Goal: Task Accomplishment & Management: Manage account settings

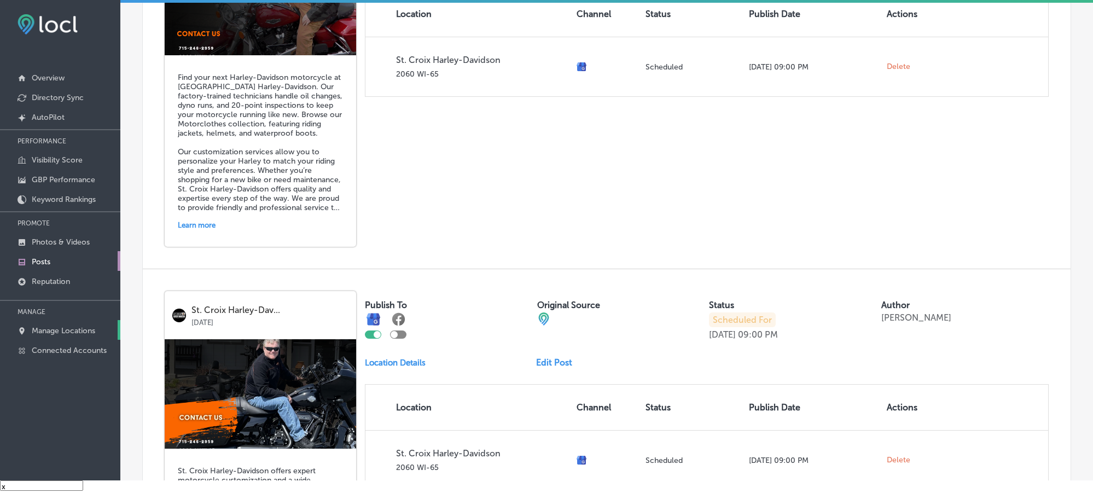
click at [53, 333] on p "Manage Locations" at bounding box center [63, 330] width 63 height 9
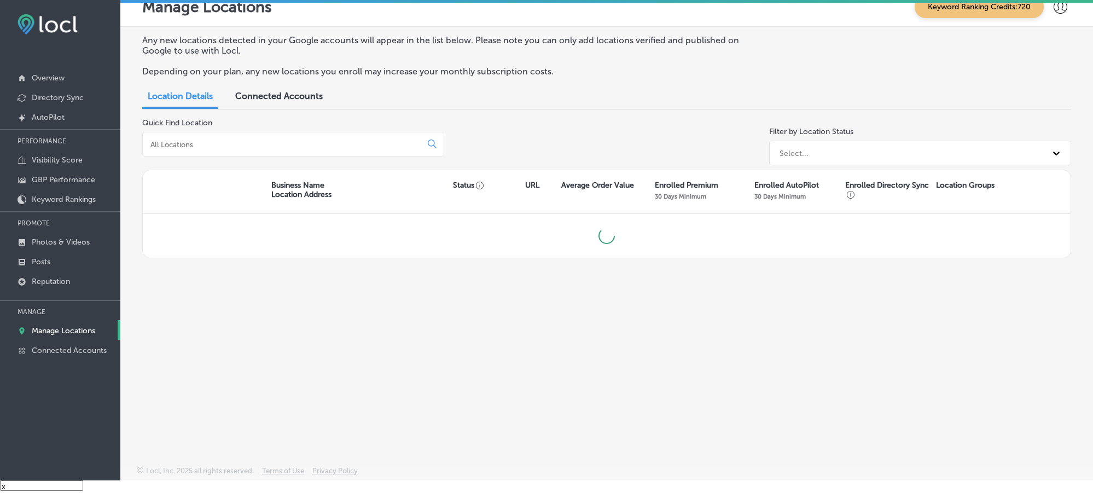
click at [281, 149] on div at bounding box center [293, 144] width 302 height 25
click at [286, 139] on input at bounding box center [284, 144] width 270 height 10
type input "j"
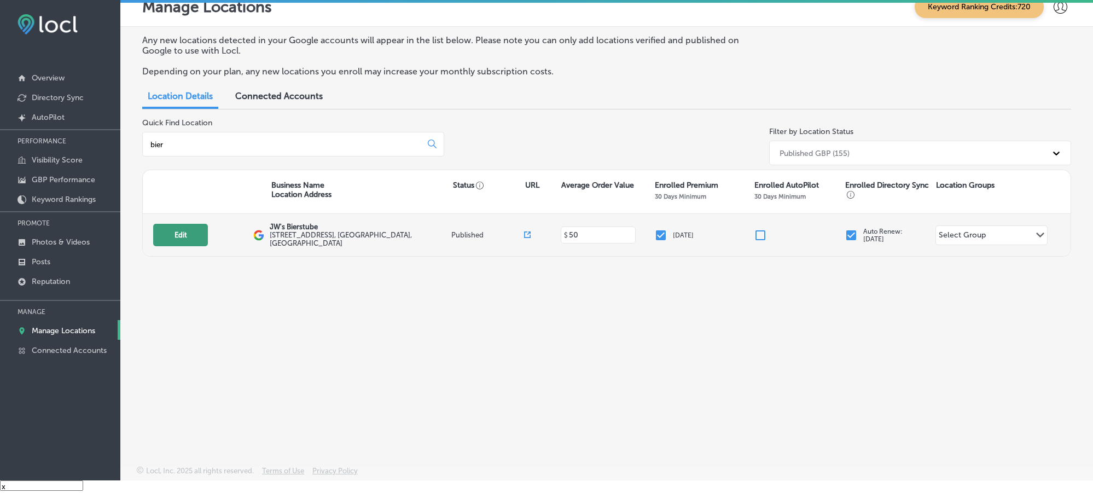
type input "bier"
click at [187, 243] on button "Edit" at bounding box center [180, 235] width 55 height 22
select select "US"
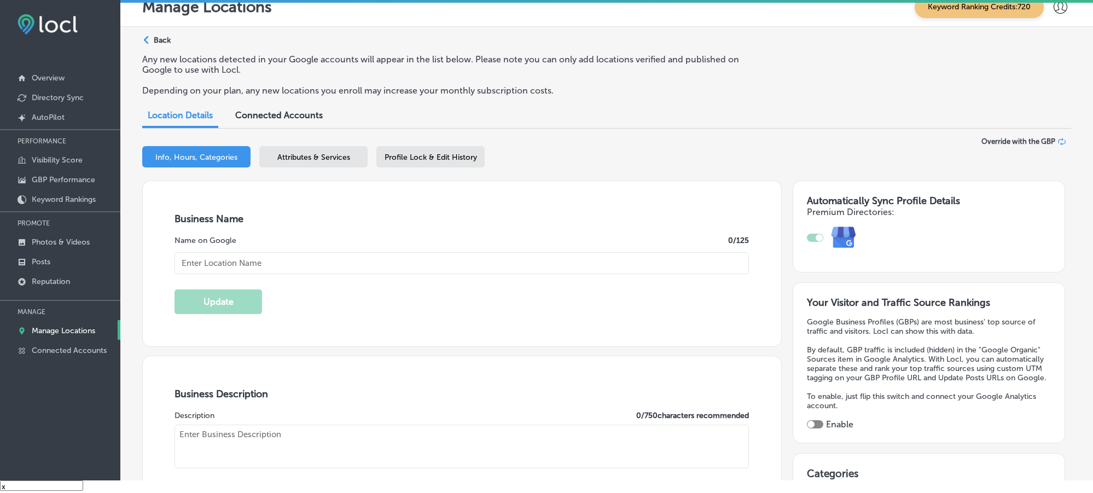
type textarea "At The Bierstubes, we bring the essence of a true German dining experience to t…"
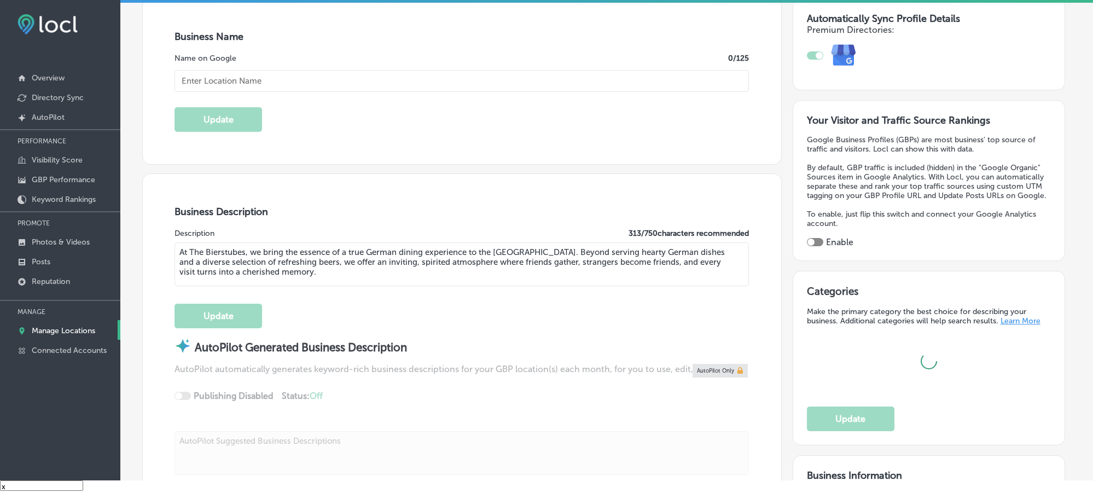
scroll to position [191, 0]
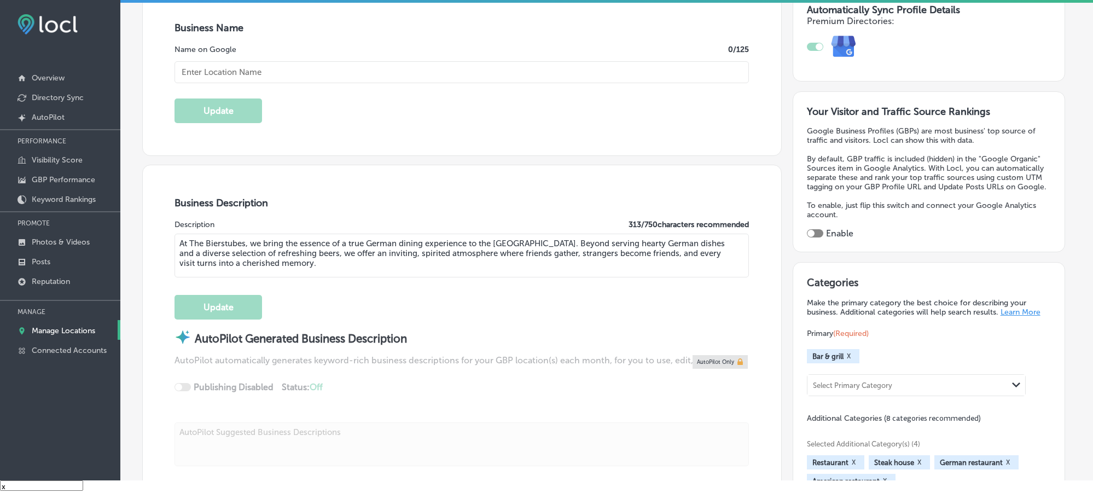
type input "[STREET_ADDRESS]"
type input "Oakdale"
type input "55128"
type input "US"
type input "[URL][DOMAIN_NAME]"
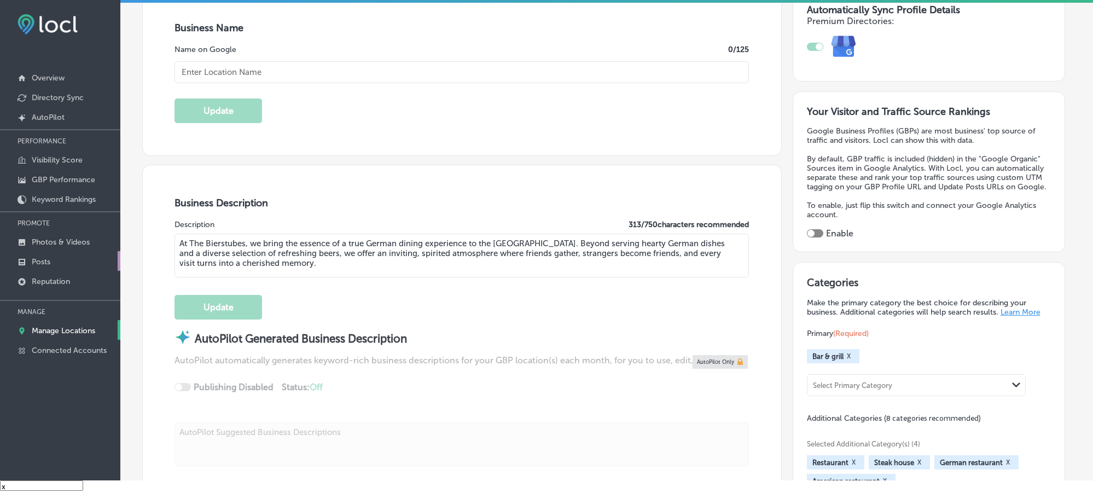
checkbox input "true"
type input "JW's Bierstube"
type input "[PHONE_NUMBER]"
click at [60, 241] on p "Photos & Videos" at bounding box center [61, 241] width 58 height 9
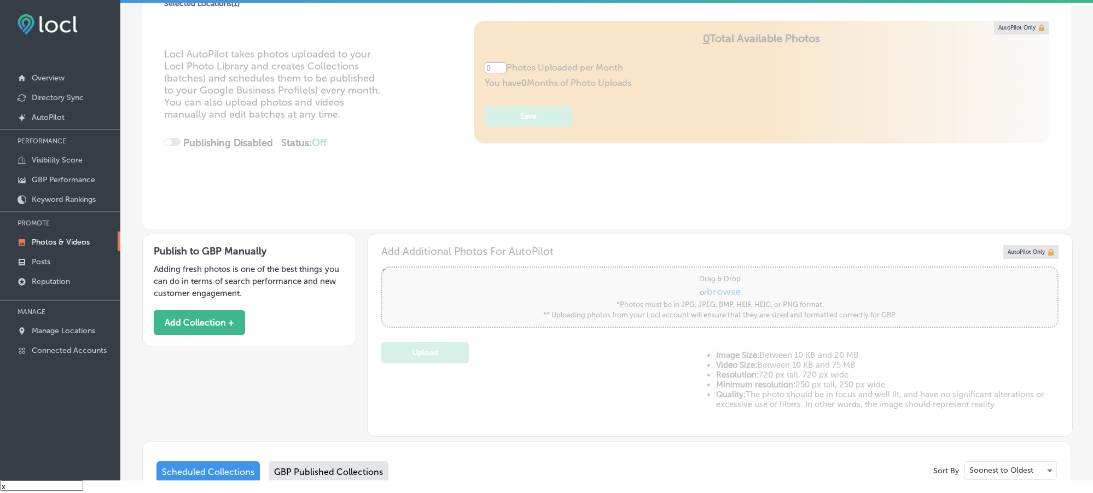
type input "5"
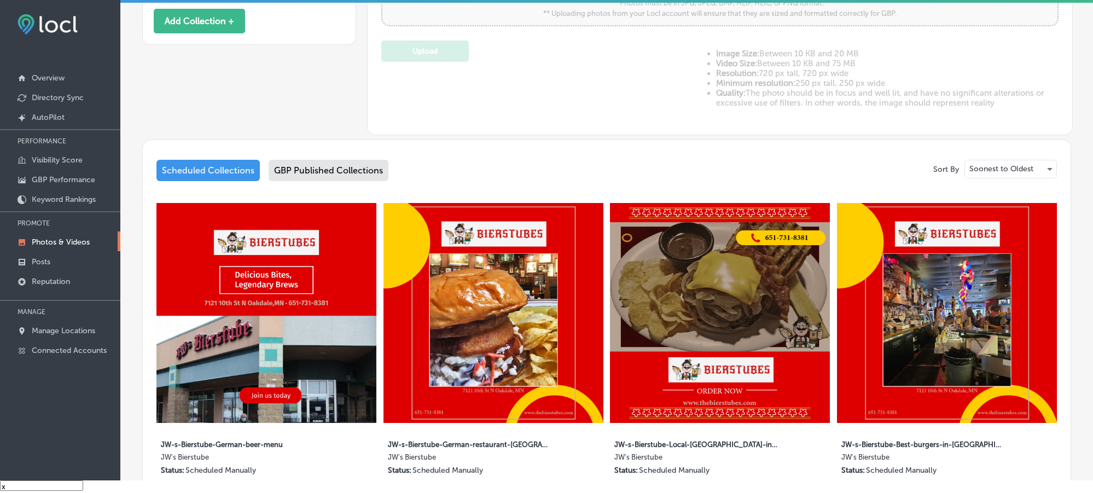
click at [325, 169] on div "GBP Published Collections" at bounding box center [329, 170] width 120 height 21
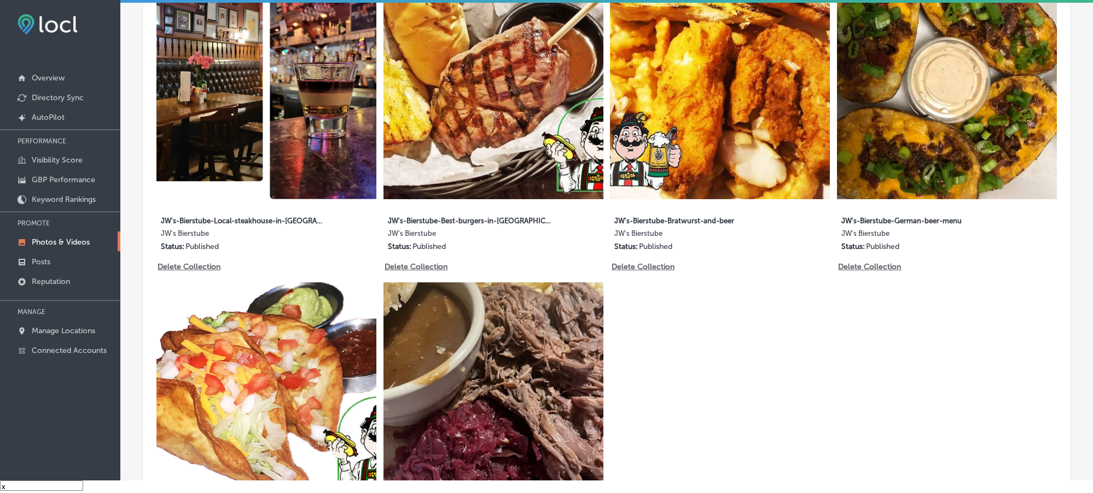
scroll to position [629, 0]
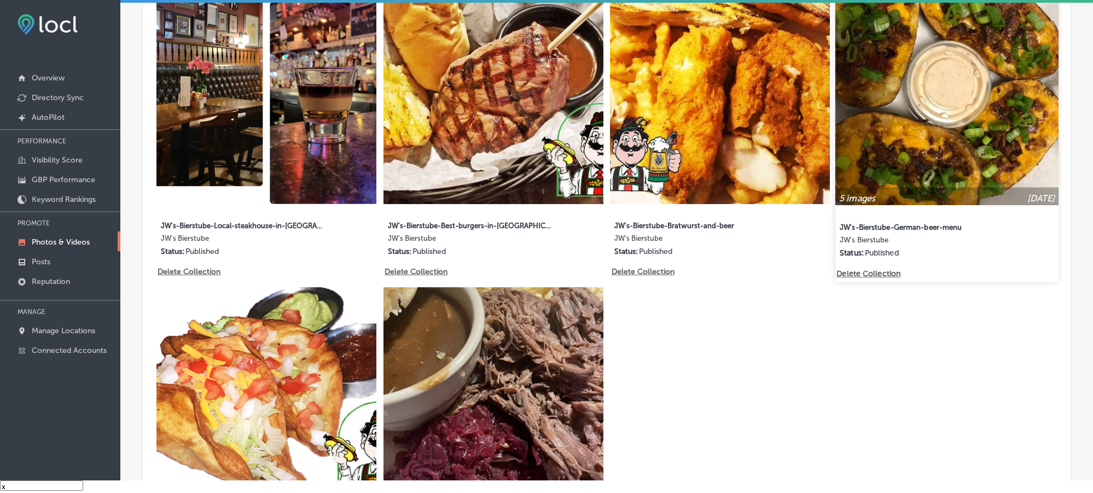
click at [928, 92] on img at bounding box center [946, 93] width 223 height 223
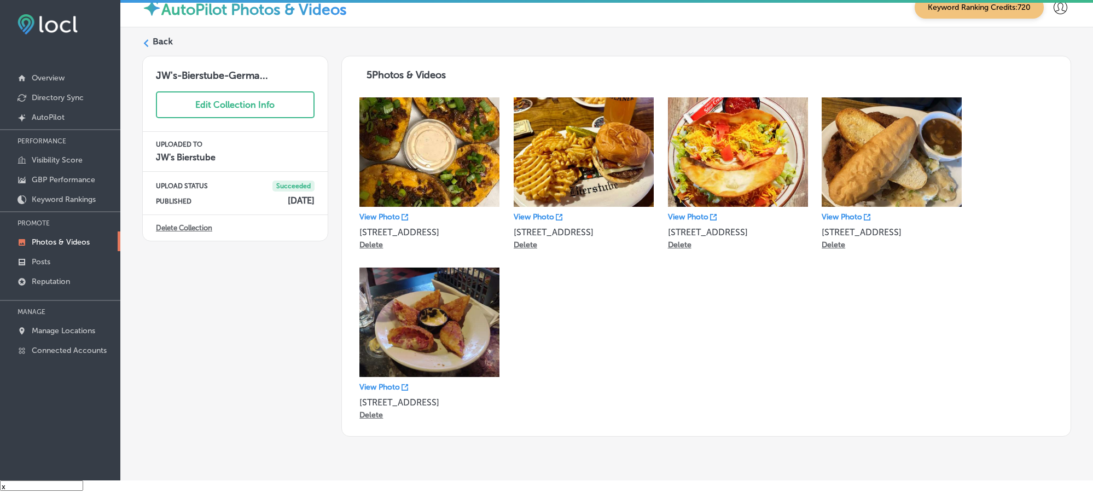
click at [153, 38] on label "Back" at bounding box center [163, 42] width 20 height 12
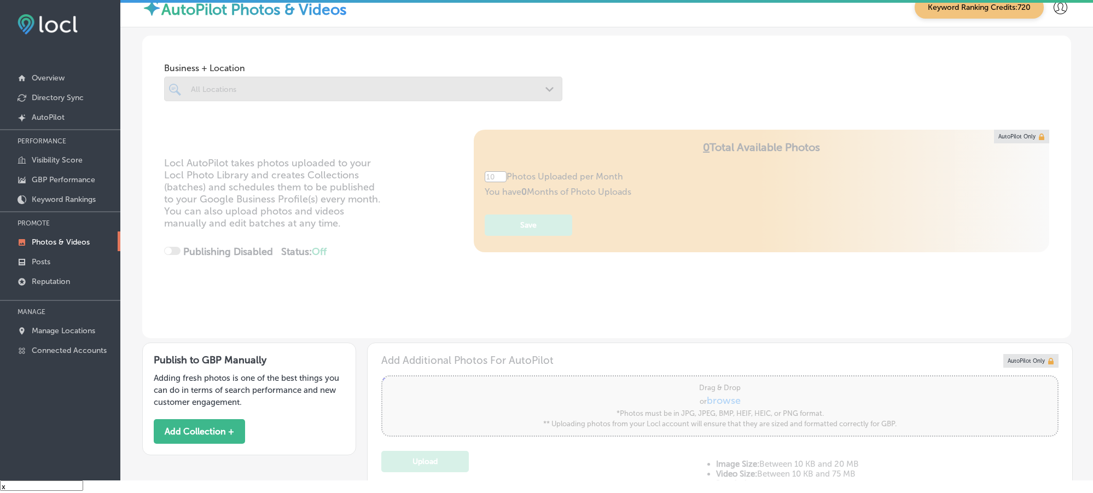
type input "5"
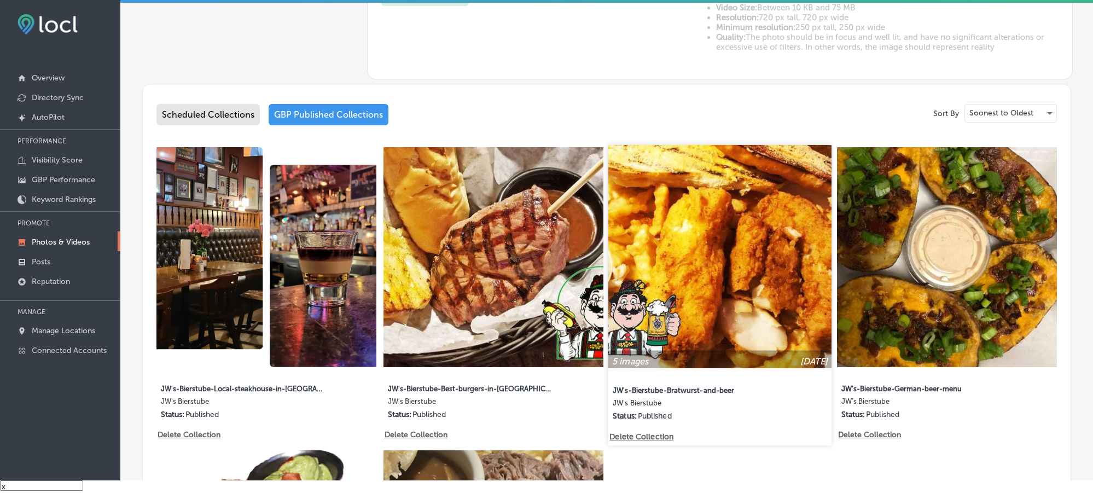
scroll to position [492, 0]
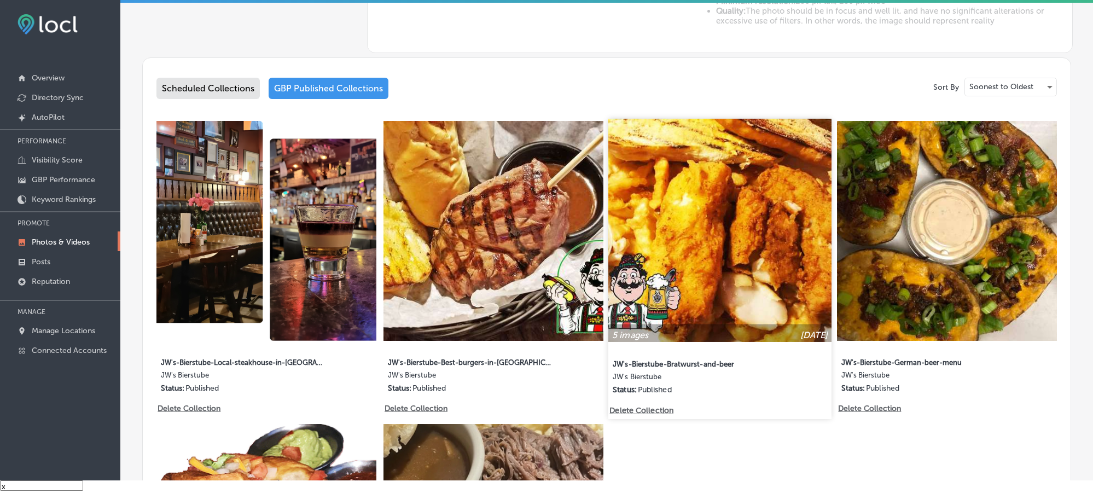
click at [688, 281] on img at bounding box center [719, 230] width 223 height 223
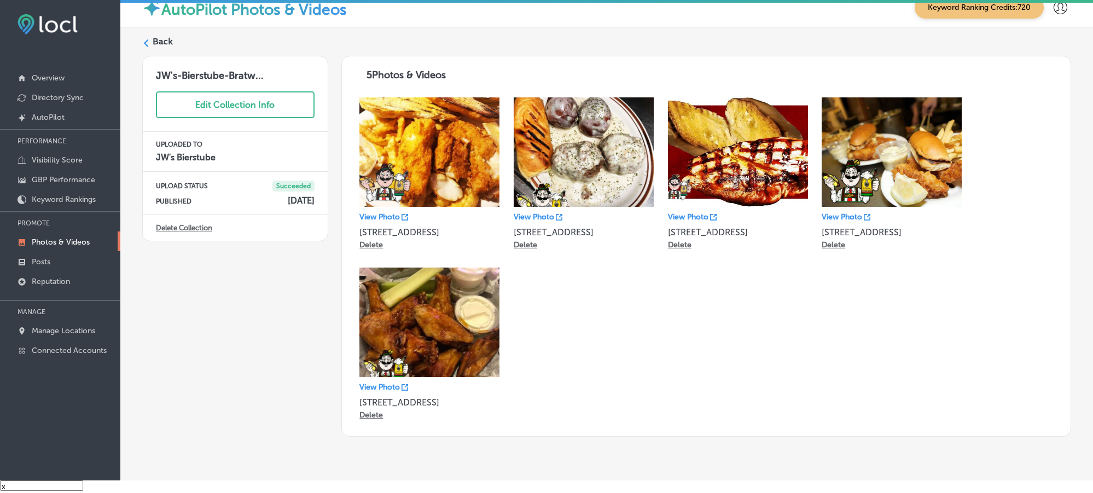
click at [148, 42] on icon at bounding box center [146, 43] width 8 height 8
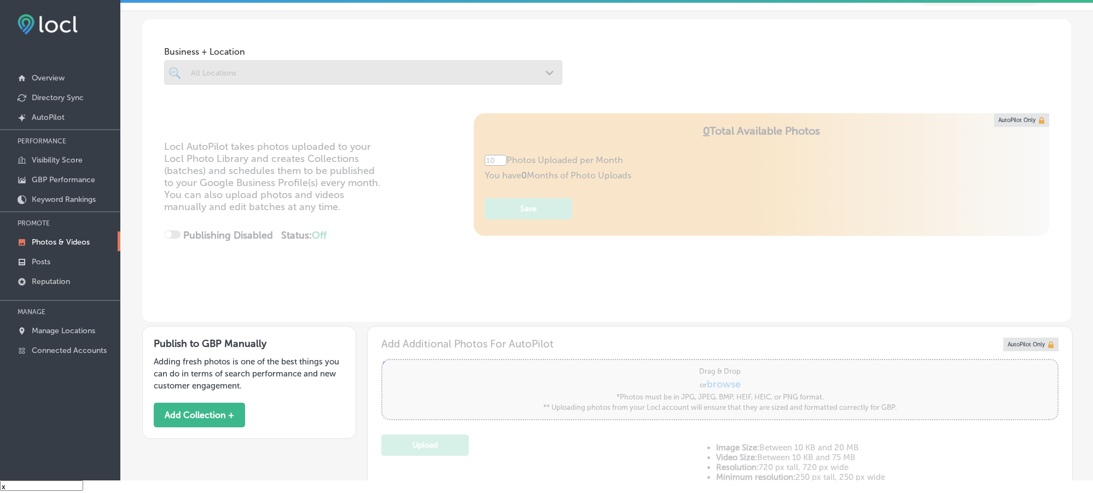
type input "5"
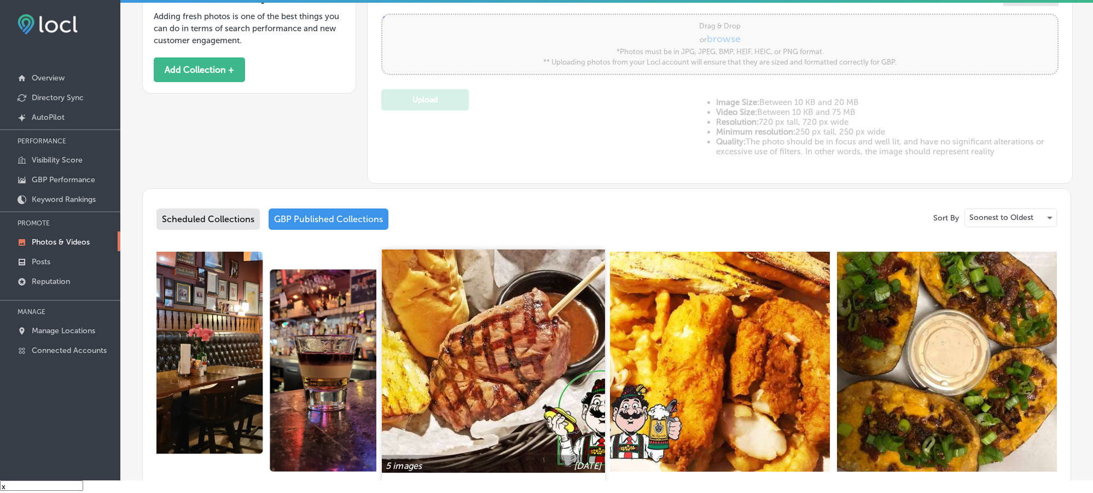
scroll to position [383, 0]
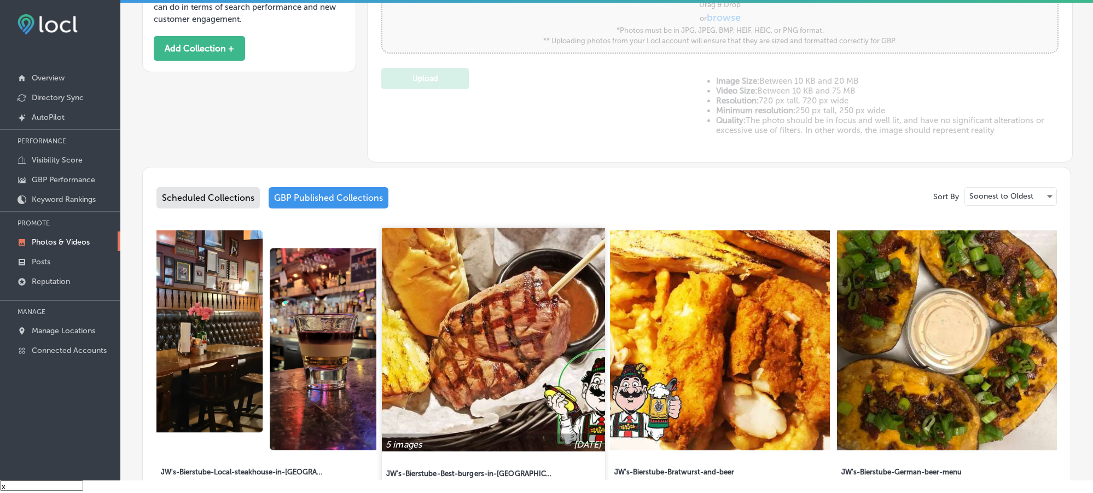
click at [512, 333] on img at bounding box center [493, 339] width 223 height 223
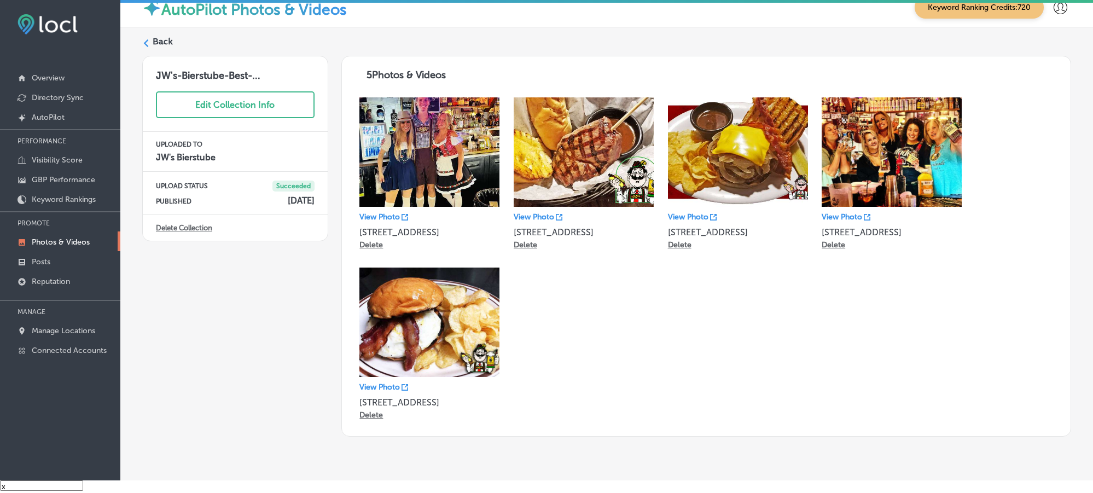
click at [158, 42] on label "Back" at bounding box center [163, 42] width 20 height 12
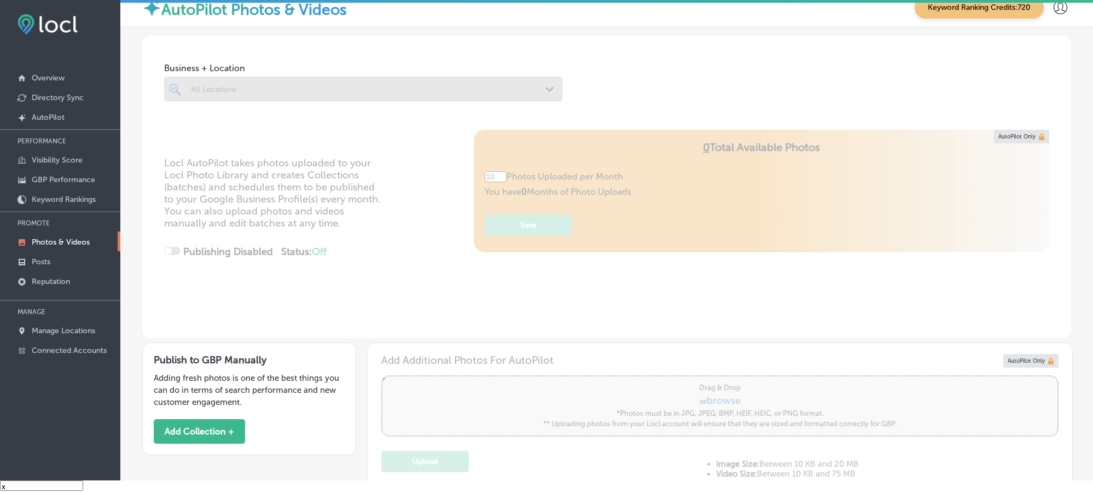
type input "5"
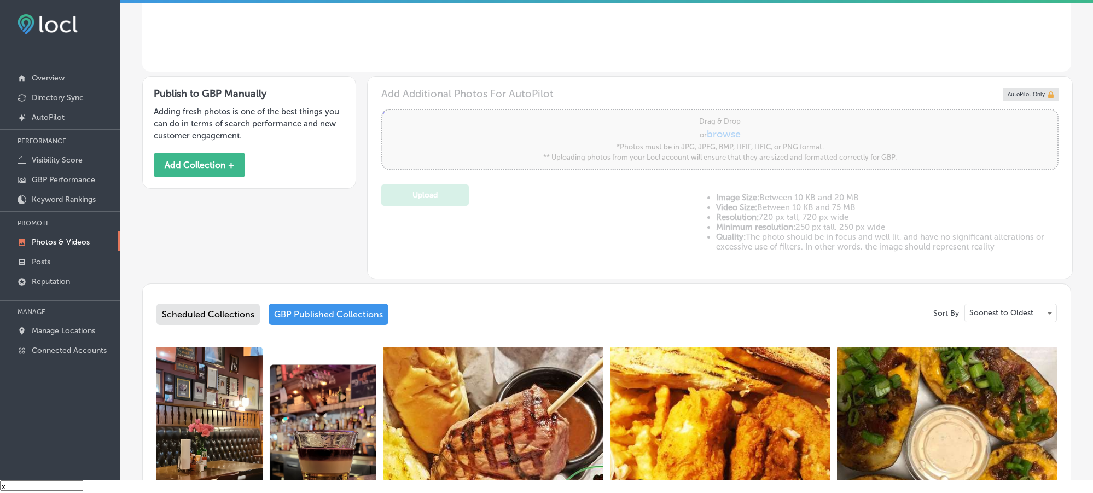
scroll to position [273, 0]
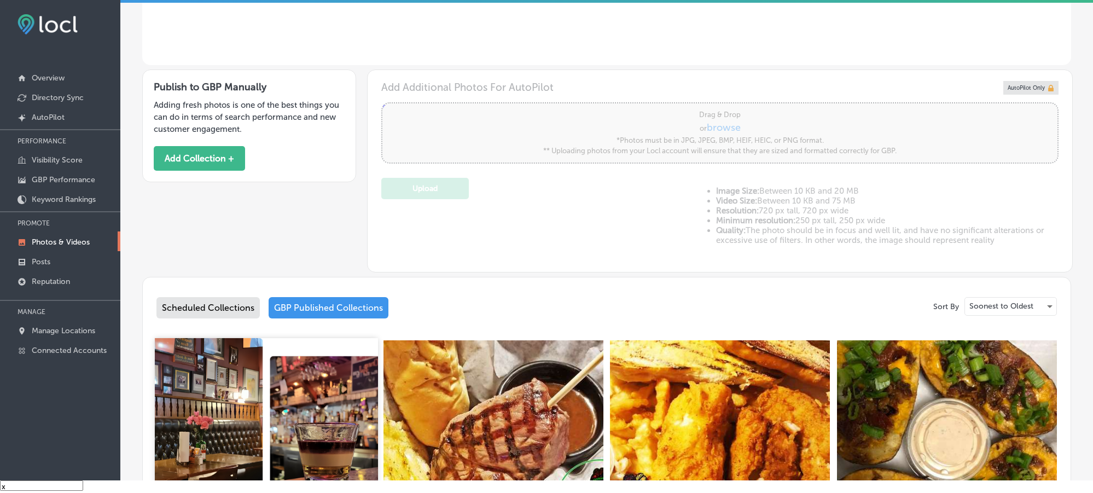
click at [276, 426] on img at bounding box center [266, 449] width 223 height 223
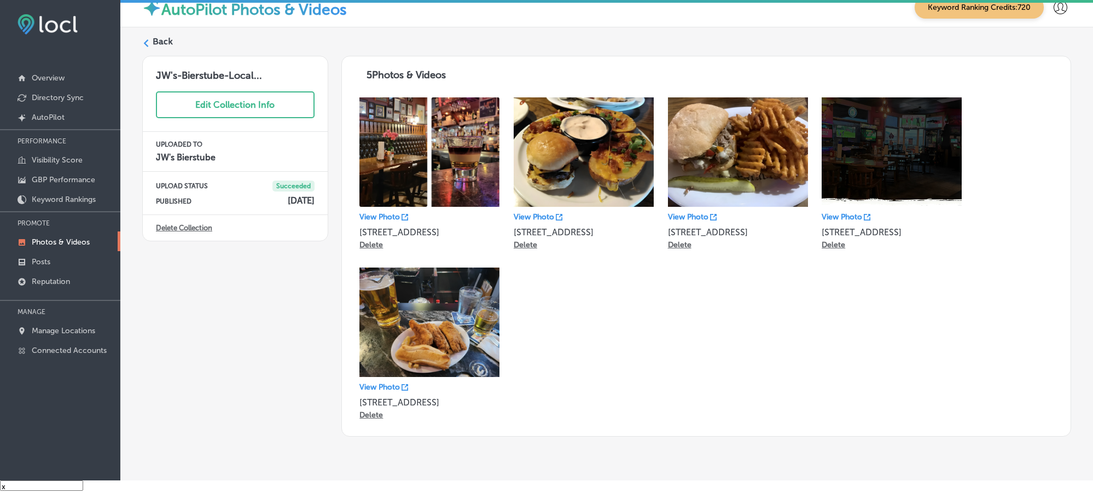
click at [158, 34] on div "Back JW's-Bierstube-Local... Edit Collection Info UPLOADED TO JW's Bierstube UP…" at bounding box center [606, 235] width 972 height 417
click at [158, 46] on label "Back" at bounding box center [163, 42] width 20 height 12
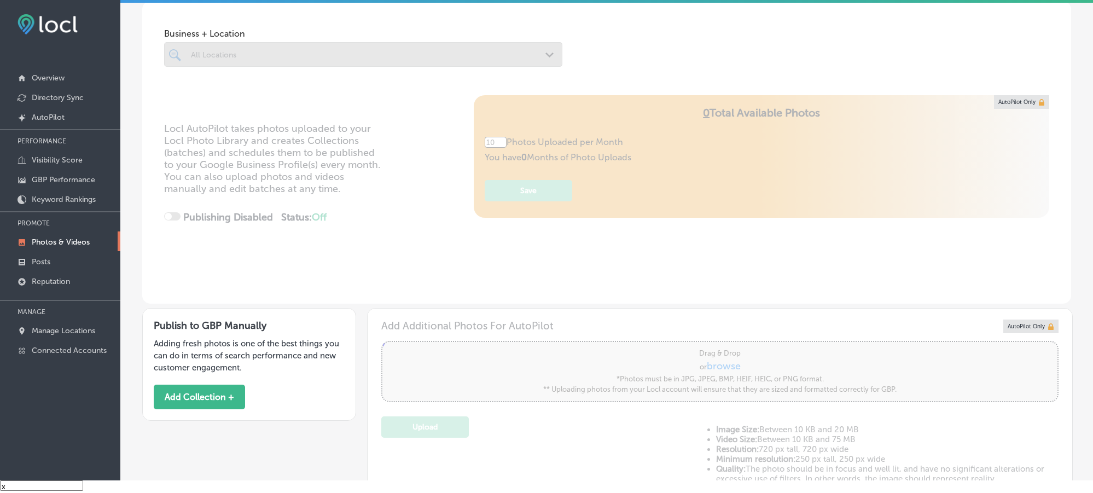
type input "5"
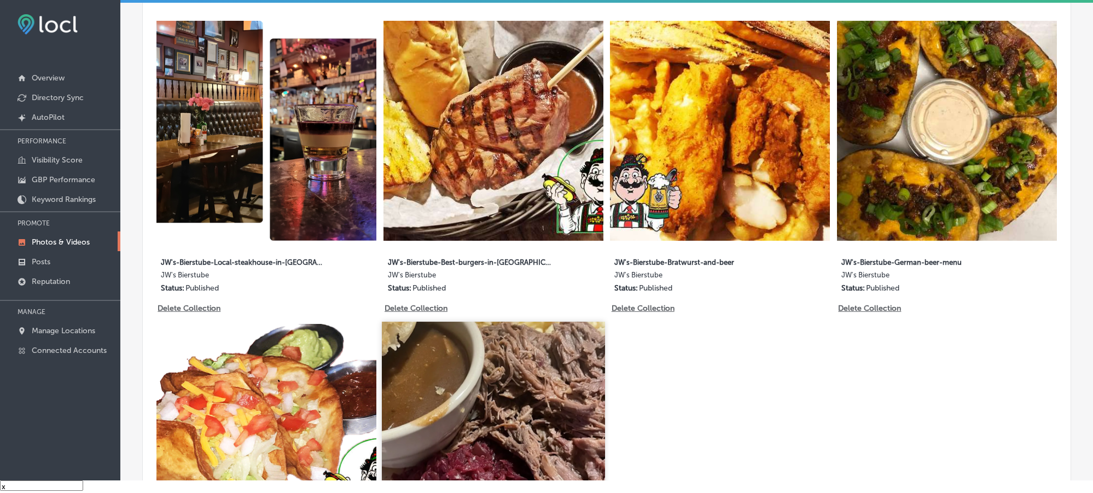
scroll to position [656, 0]
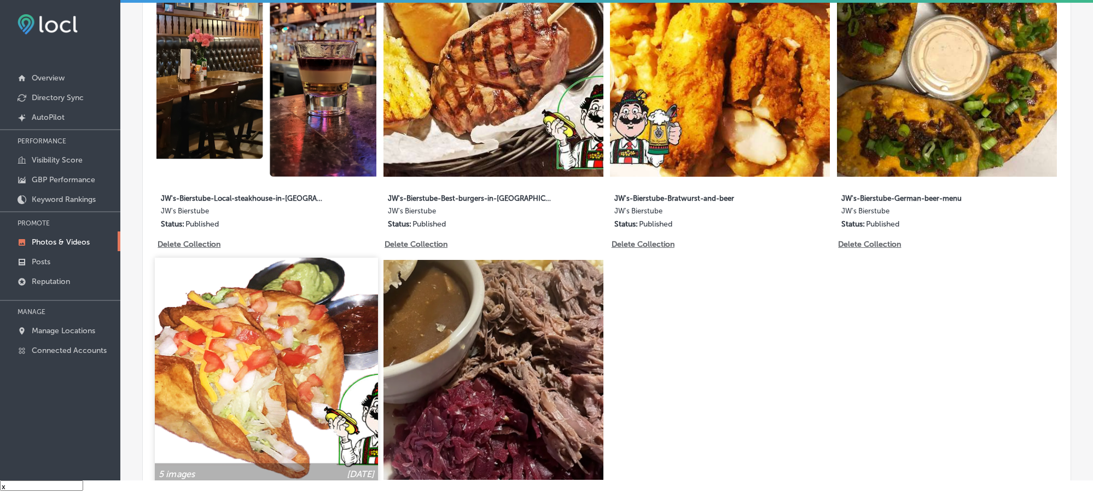
click at [311, 407] on img at bounding box center [266, 369] width 223 height 223
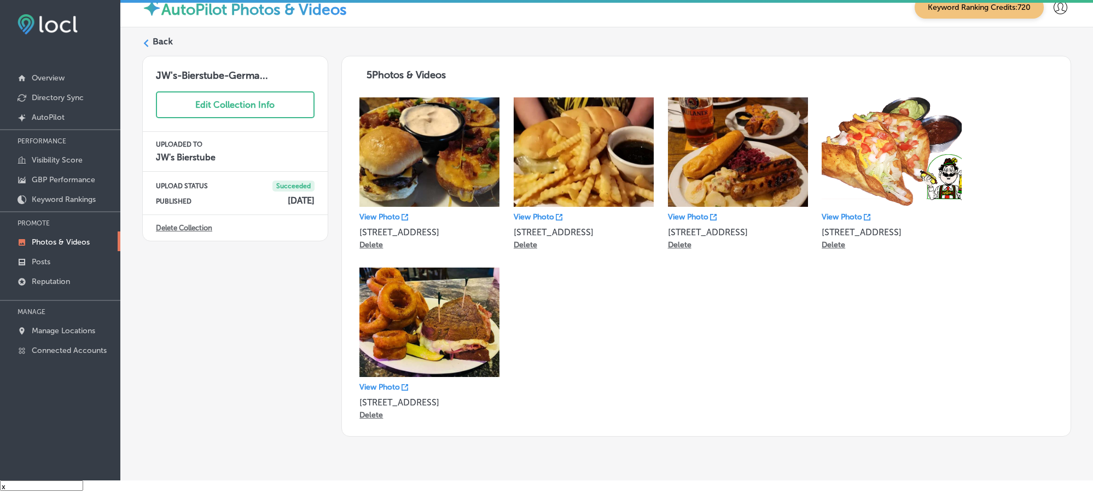
click at [155, 40] on label "Back" at bounding box center [163, 42] width 20 height 12
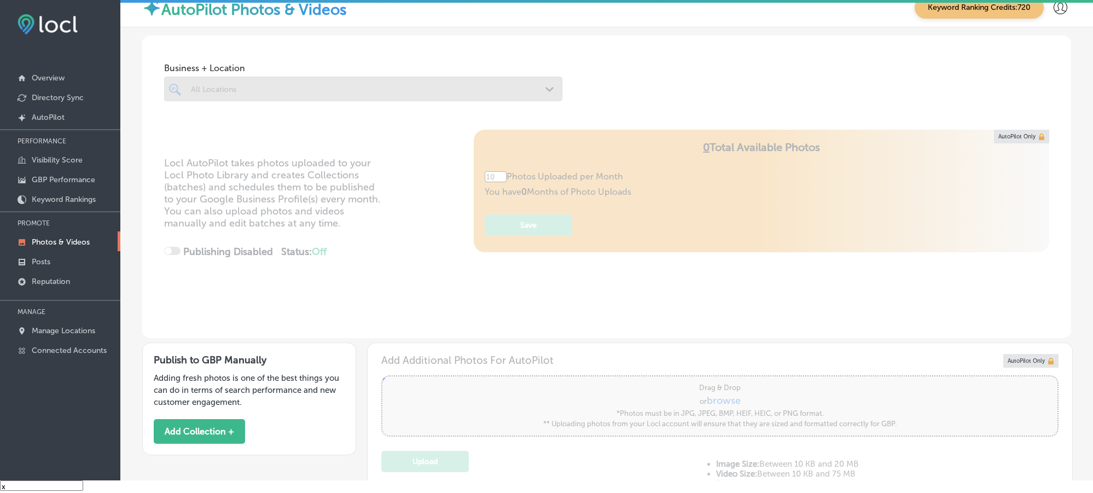
type input "5"
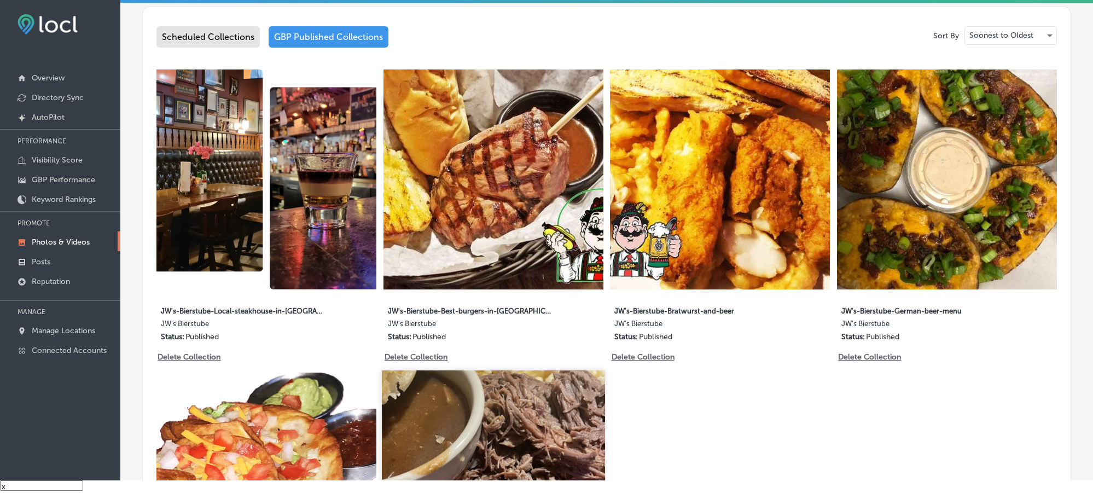
scroll to position [547, 0]
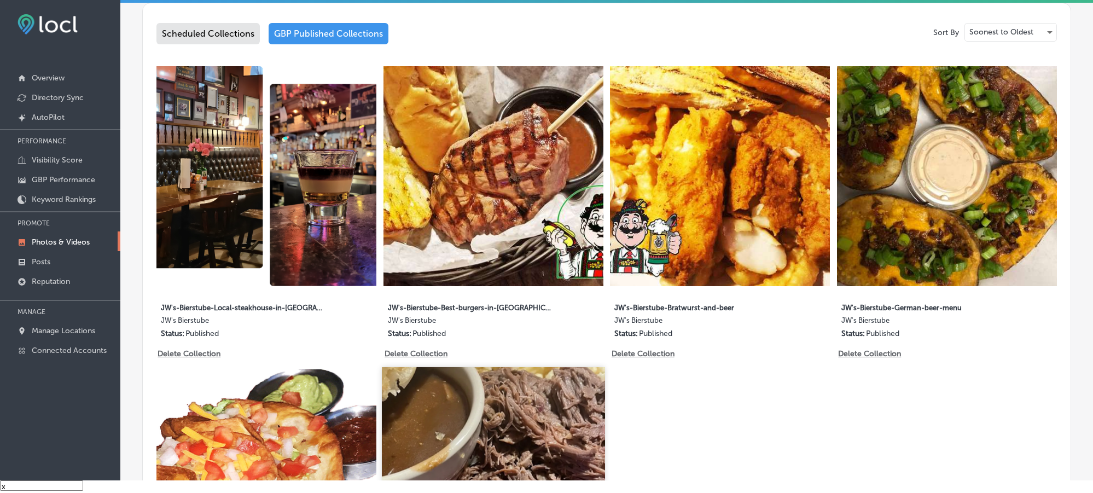
click at [484, 478] on img at bounding box center [493, 478] width 223 height 223
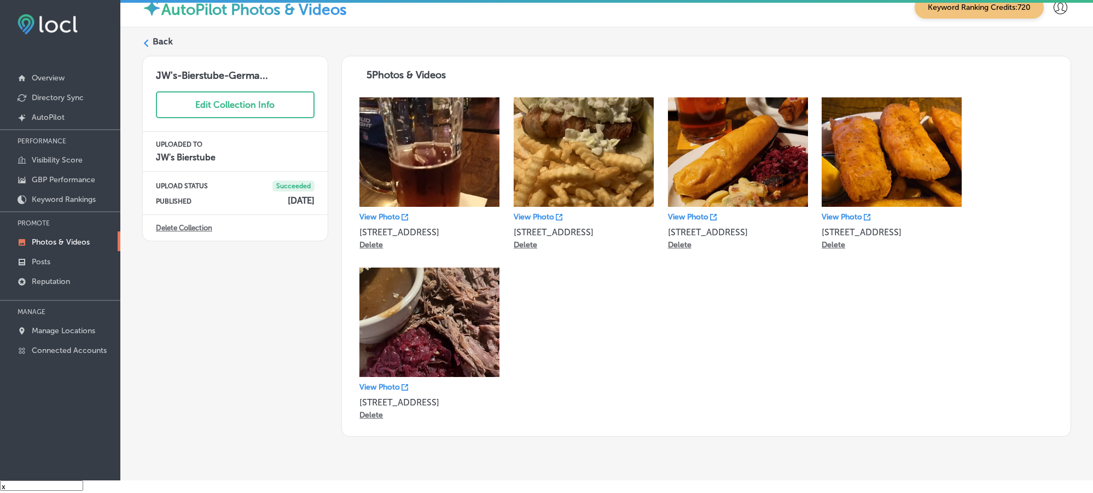
click at [155, 40] on label "Back" at bounding box center [163, 42] width 20 height 12
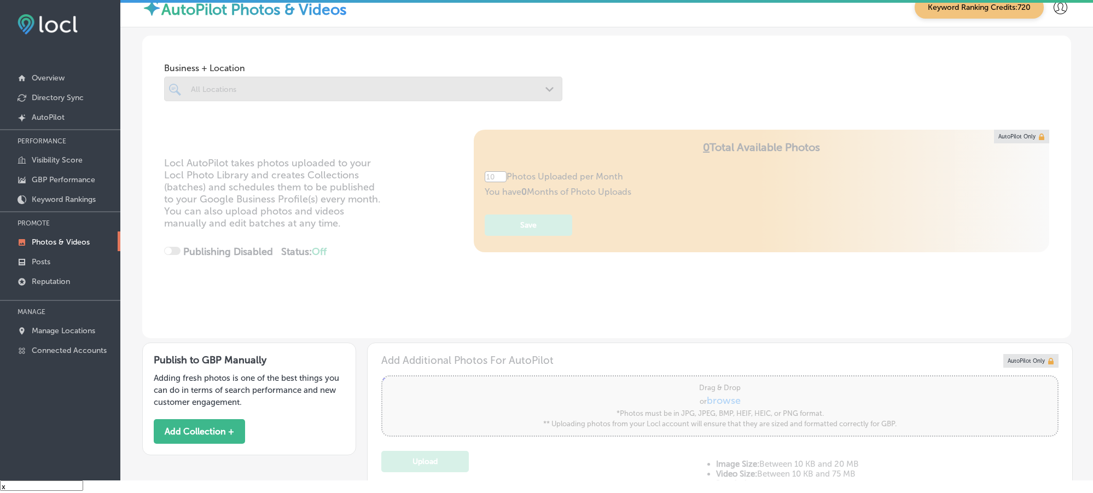
type input "5"
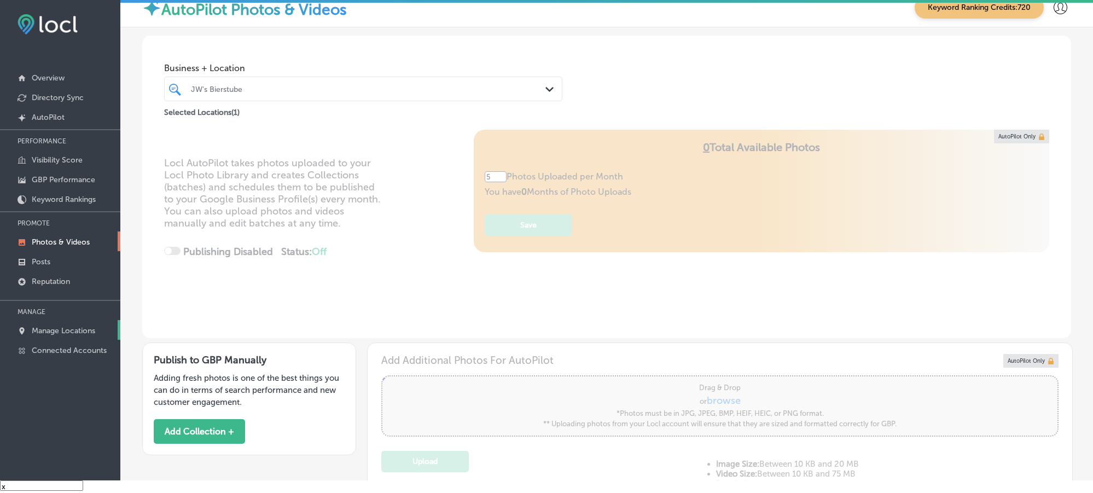
click at [59, 335] on p "Manage Locations" at bounding box center [63, 330] width 63 height 9
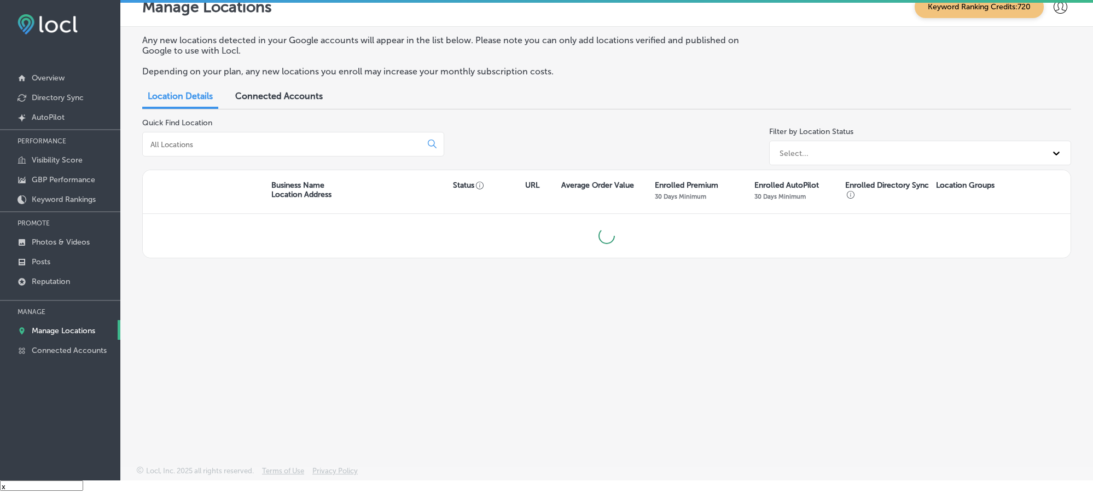
click at [255, 146] on input at bounding box center [284, 144] width 270 height 10
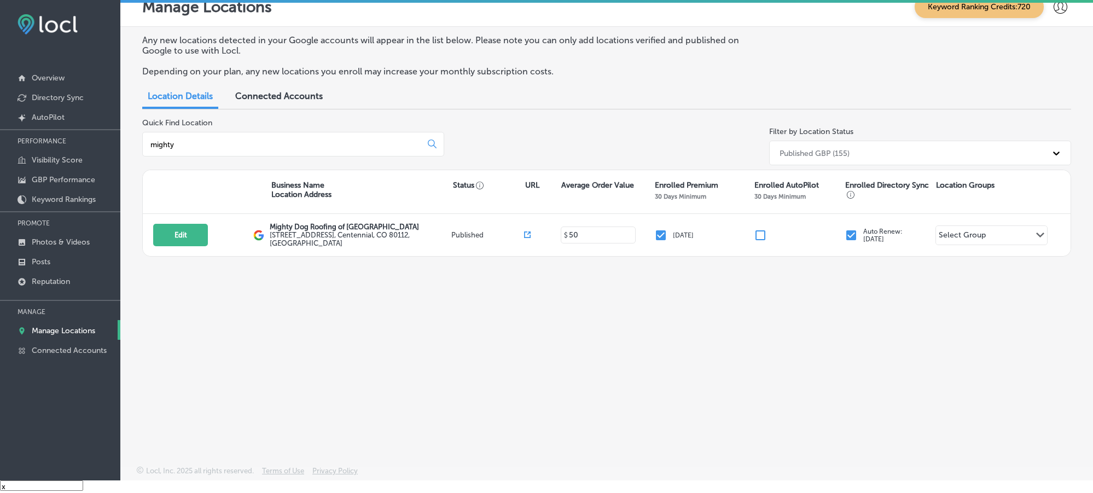
type input "mighty"
drag, startPoint x: 1047, startPoint y: 415, endPoint x: 909, endPoint y: 40, distance: 399.9
click at [673, 436] on div "Manage Locations Keyword Ranking Credits: 720 Any new locations detected in you…" at bounding box center [606, 233] width 972 height 493
